Goal: Information Seeking & Learning: Learn about a topic

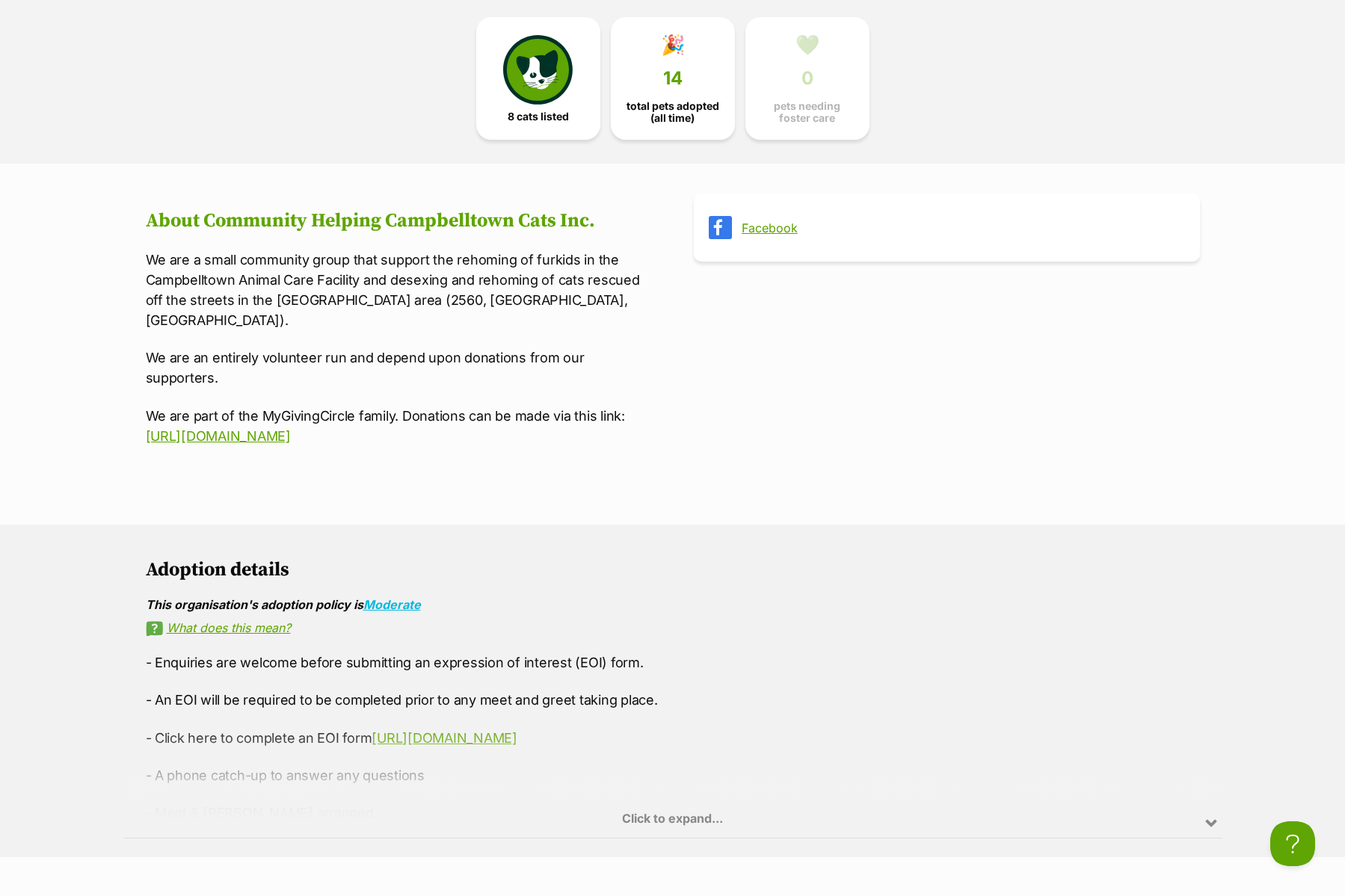
scroll to position [463, 0]
click at [671, 801] on div "Click to expand..." at bounding box center [673, 779] width 1099 height 117
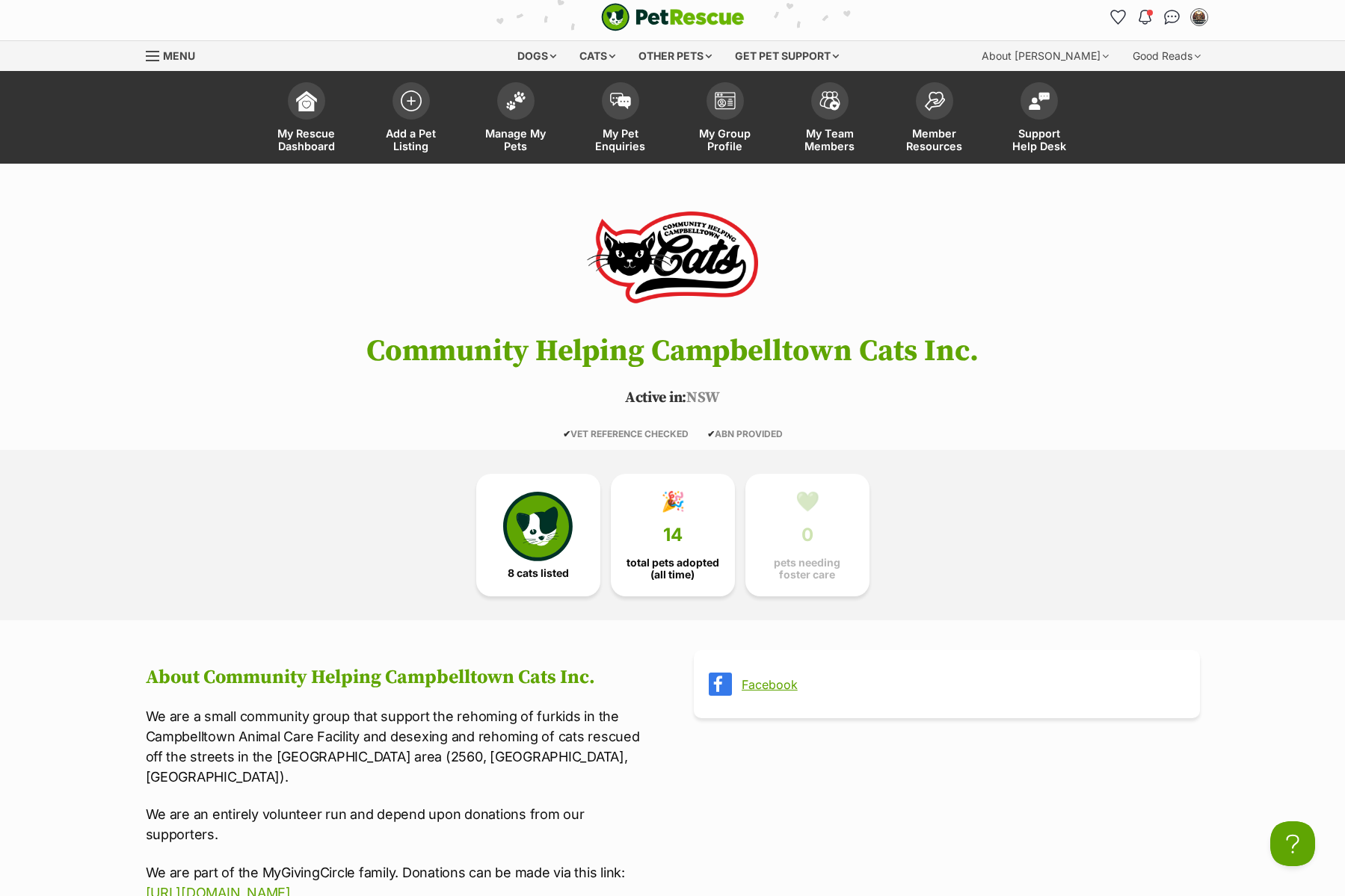
scroll to position [0, 0]
